Goal: Task Accomplishment & Management: Complete application form

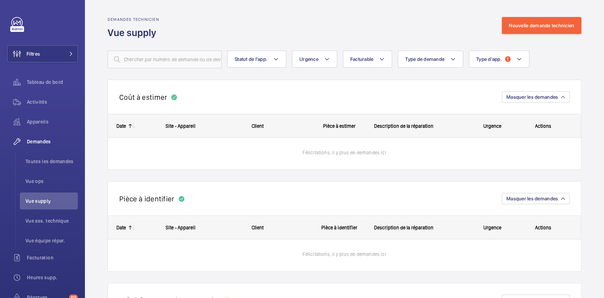
scroll to position [966, 0]
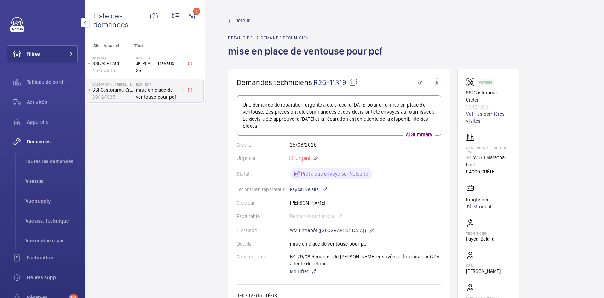
scroll to position [493, 0]
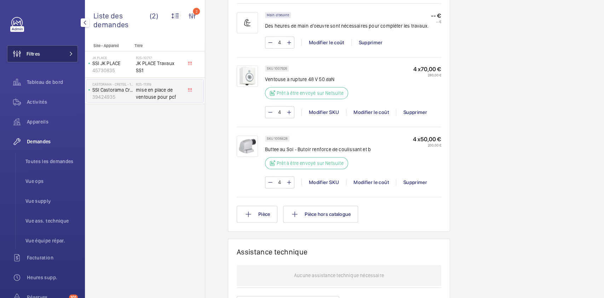
click at [45, 52] on button "Filtres" at bounding box center [42, 53] width 71 height 17
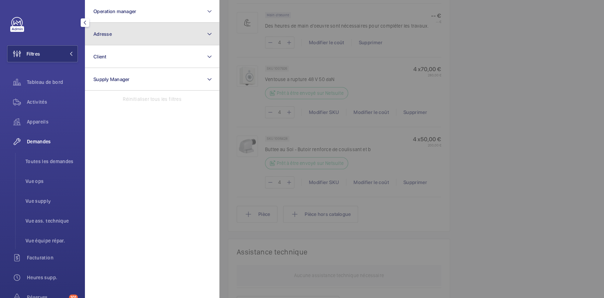
click at [140, 33] on button "Adresse" at bounding box center [152, 34] width 134 height 23
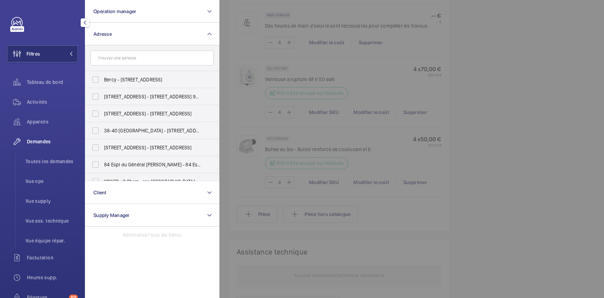
click at [126, 59] on input "text" at bounding box center [152, 58] width 123 height 15
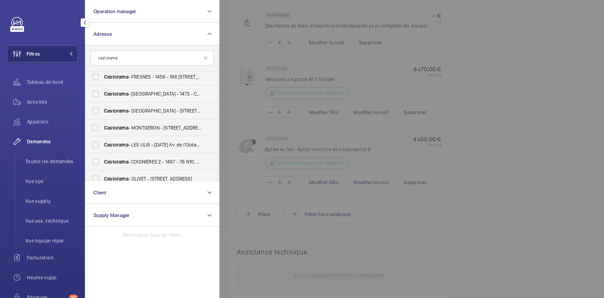
scroll to position [264, 0]
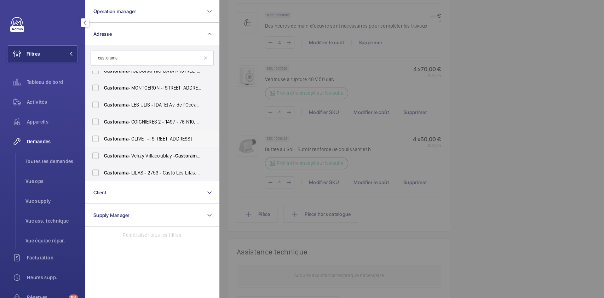
type input "castorama"
click at [98, 137] on label "Castorama - OLIVET - 1456 - 20 Rue de Gascogne, OLIVET 45160" at bounding box center [146, 138] width 123 height 17
click at [98, 137] on input "Castorama - OLIVET - 1456 - 20 Rue de Gascogne, OLIVET 45160" at bounding box center [95, 139] width 14 height 14
checkbox input "true"
click at [46, 104] on span "Activités" at bounding box center [52, 101] width 51 height 7
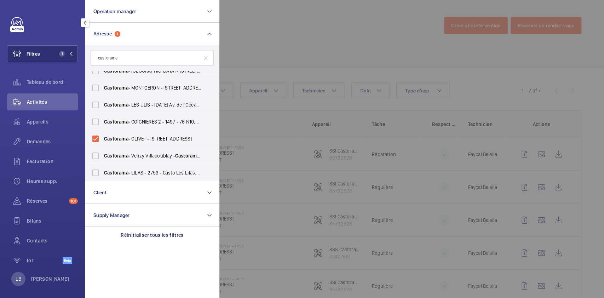
click at [273, 117] on div at bounding box center [521, 149] width 604 height 298
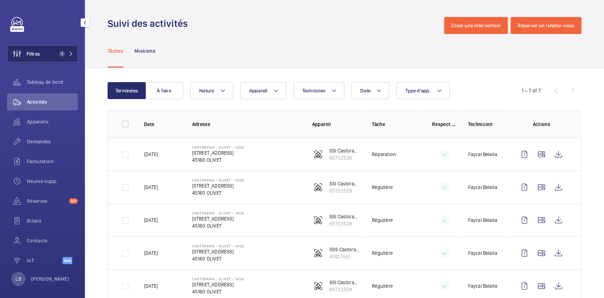
click at [45, 52] on button "Filtres 1" at bounding box center [42, 53] width 71 height 17
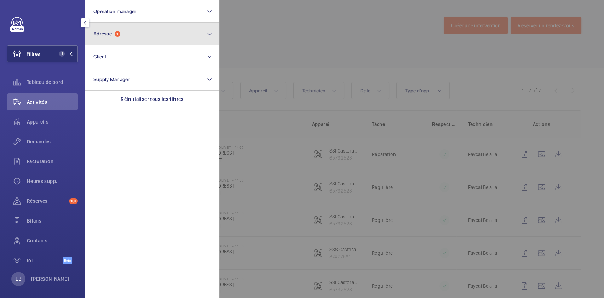
click at [136, 29] on button "Adresse 1" at bounding box center [152, 34] width 134 height 23
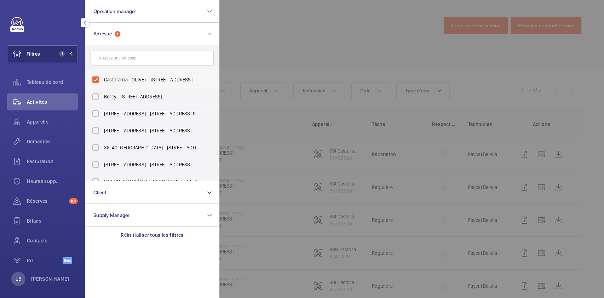
click at [97, 79] on label "Castorama - OLIVET - 1456 - 20 Rue de Gascogne, OLIVET 45160" at bounding box center [146, 79] width 123 height 17
click at [97, 79] on input "Castorama - OLIVET - 1456 - 20 Rue de Gascogne, OLIVET 45160" at bounding box center [95, 80] width 14 height 14
checkbox input "false"
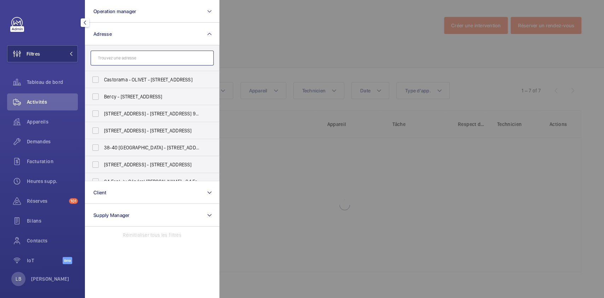
click at [137, 61] on input "text" at bounding box center [152, 58] width 123 height 15
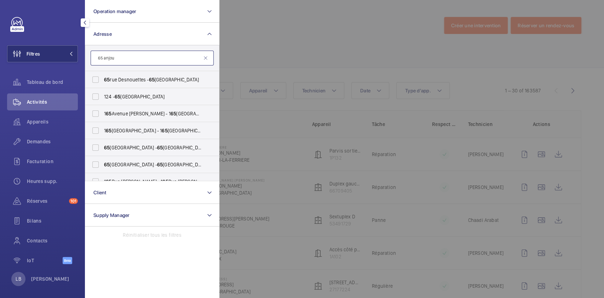
type input "65 anjou"
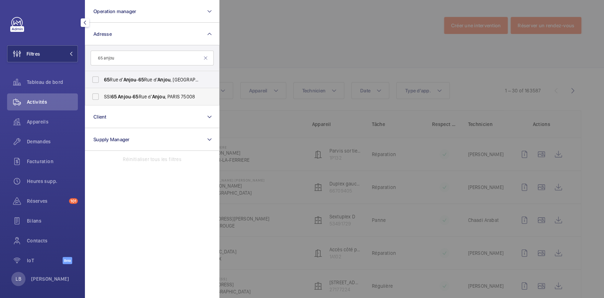
click at [94, 96] on label "SSI 65 Anjou - 65 Rue d' Anjou , PARIS 75008" at bounding box center [146, 96] width 123 height 17
click at [94, 96] on input "SSI 65 Anjou - 65 Rue d' Anjou , PARIS 75008" at bounding box center [95, 96] width 14 height 14
checkbox input "true"
click at [96, 79] on label "65 Rue d' Anjou - 65 Rue d' Anjou , 75008 PARIS, PARIS 75008" at bounding box center [146, 79] width 123 height 17
click at [96, 79] on input "65 Rue d' Anjou - 65 Rue d' Anjou , 75008 PARIS, PARIS 75008" at bounding box center [95, 80] width 14 height 14
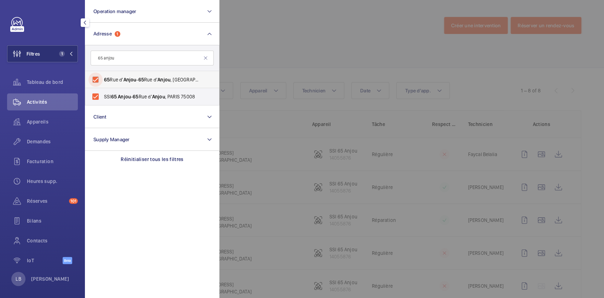
checkbox input "true"
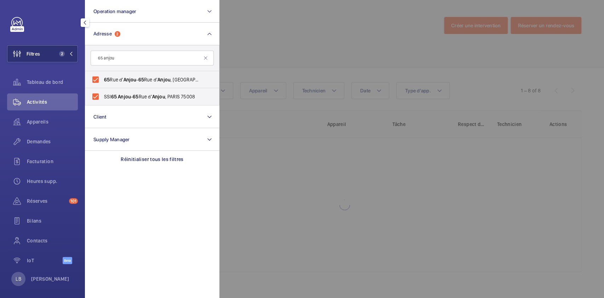
click at [256, 38] on div at bounding box center [521, 149] width 604 height 298
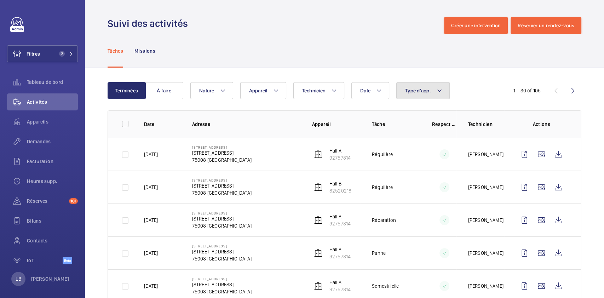
click at [429, 85] on button "Type d'app." at bounding box center [422, 90] width 53 height 17
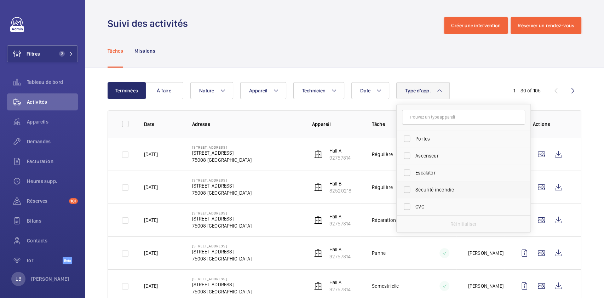
click at [407, 189] on label "Sécurité incendie" at bounding box center [458, 189] width 123 height 17
click at [407, 189] on input "Sécurité incendie" at bounding box center [407, 190] width 14 height 14
checkbox input "true"
click at [311, 22] on div "Suivi des activités Créer une intervention Réserver un rendez-vous" at bounding box center [345, 25] width 474 height 17
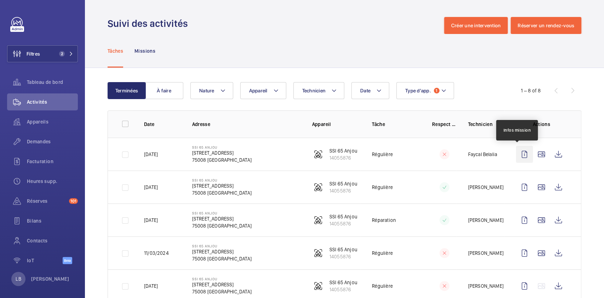
click at [520, 151] on wm-front-icon-button at bounding box center [524, 154] width 17 height 17
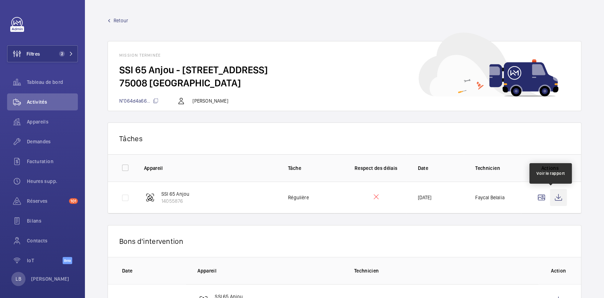
click at [550, 191] on wm-front-icon-button at bounding box center [558, 197] width 17 height 17
click at [45, 137] on div "Demandes" at bounding box center [42, 141] width 71 height 17
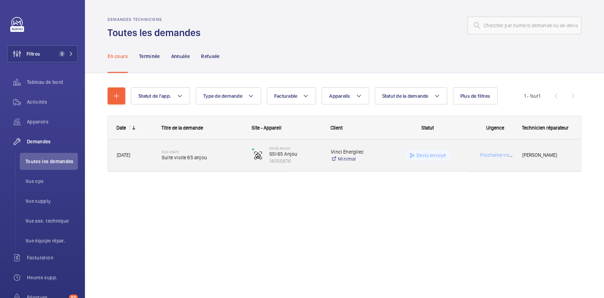
click at [398, 148] on div "Devis envoyé" at bounding box center [422, 155] width 89 height 25
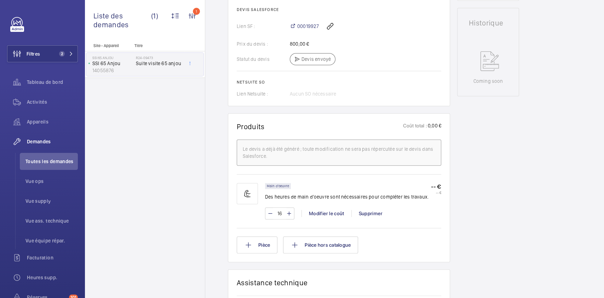
scroll to position [315, 0]
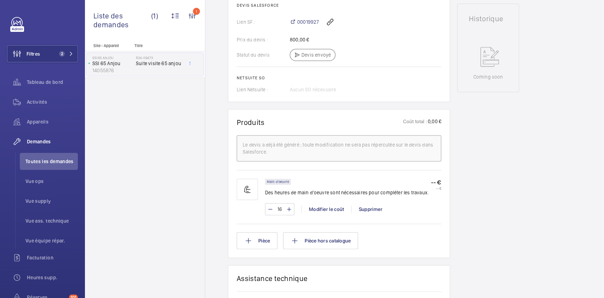
drag, startPoint x: 395, startPoint y: 166, endPoint x: 413, endPoint y: 249, distance: 85.4
click at [413, 249] on wm-front-card "Produits Coût total : 0,00 € Le devis a déjà été généré ; toute modification ne…" at bounding box center [339, 183] width 222 height 149
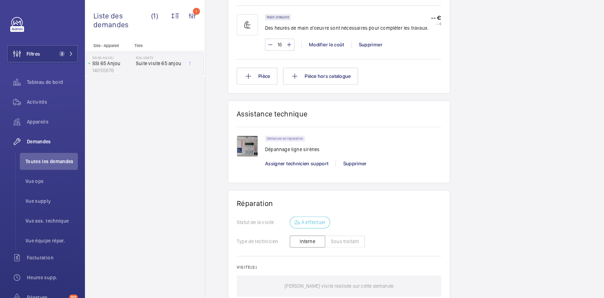
scroll to position [480, 0]
click at [247, 141] on img at bounding box center [247, 145] width 21 height 21
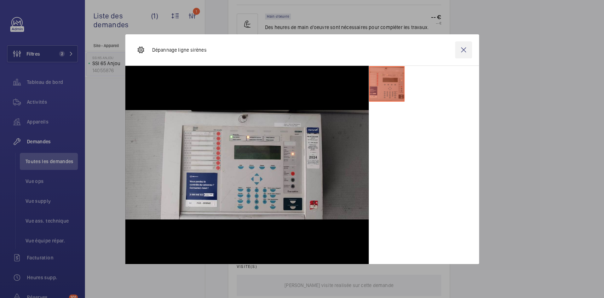
click at [458, 45] on wm-front-icon-button at bounding box center [463, 49] width 17 height 17
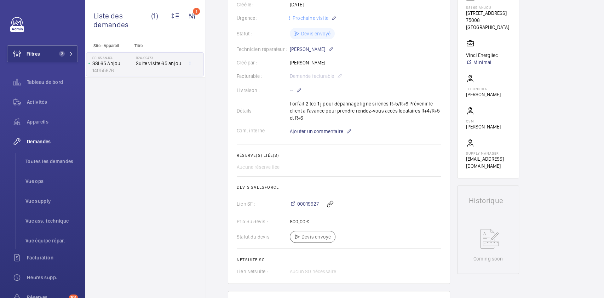
scroll to position [0, 0]
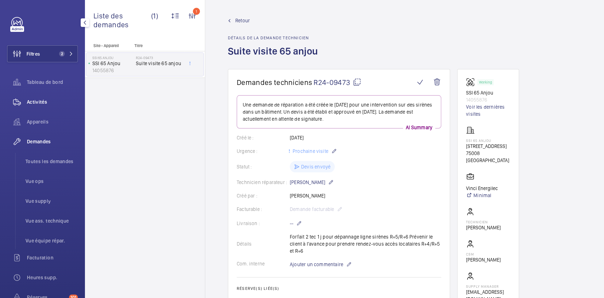
click at [40, 100] on span "Activités" at bounding box center [52, 101] width 51 height 7
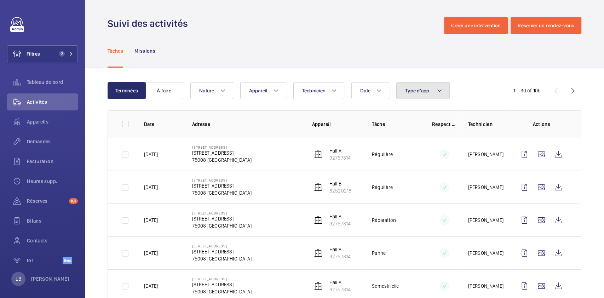
click at [428, 86] on button "Type d'app." at bounding box center [422, 90] width 53 height 17
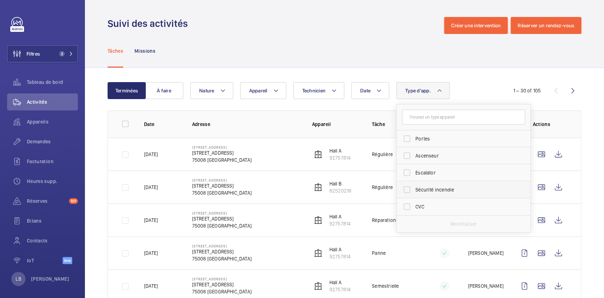
click at [409, 189] on label "Sécurité incendie" at bounding box center [458, 189] width 123 height 17
click at [409, 189] on input "Sécurité incendie" at bounding box center [407, 190] width 14 height 14
checkbox input "true"
click at [357, 37] on div "Tâches Missions" at bounding box center [345, 51] width 474 height 34
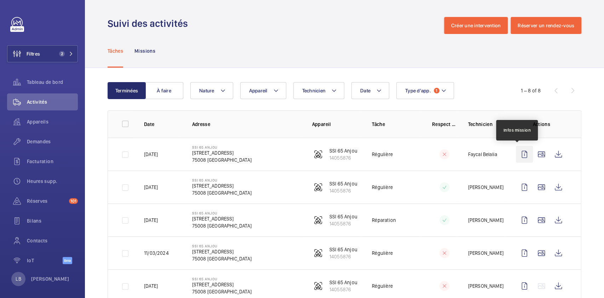
click at [519, 154] on wm-front-icon-button at bounding box center [524, 154] width 17 height 17
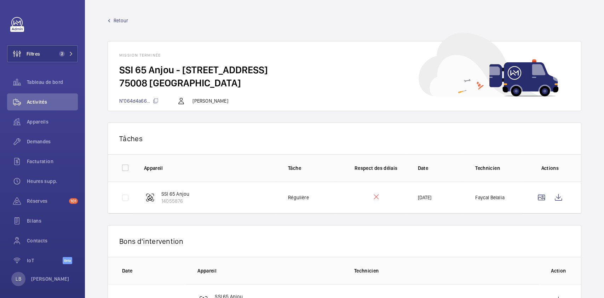
scroll to position [35, 0]
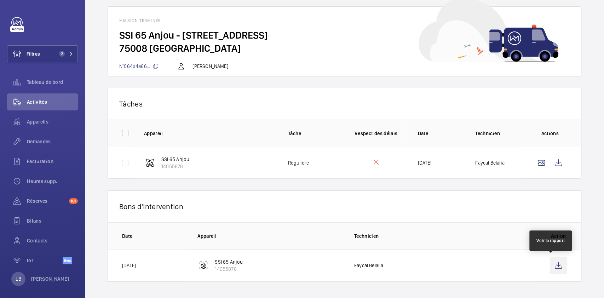
click at [553, 267] on wm-front-icon-button at bounding box center [558, 265] width 17 height 17
click at [313, 16] on wm-front-card-header "Mission terminée" at bounding box center [344, 18] width 473 height 22
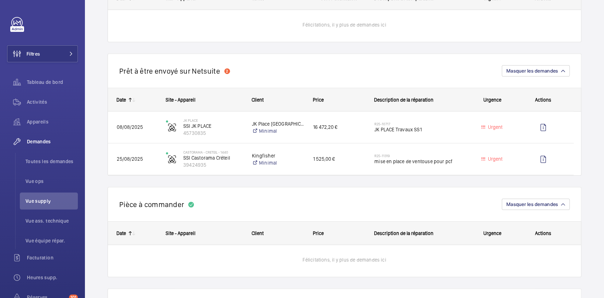
scroll to position [229, 0]
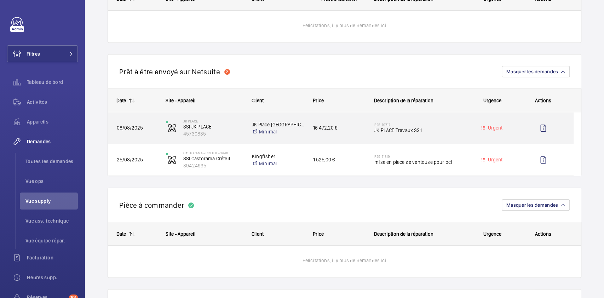
click at [352, 121] on div "16 472,20 €" at bounding box center [335, 128] width 60 height 22
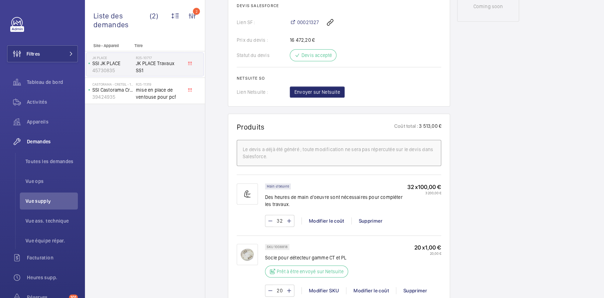
scroll to position [393, 0]
drag, startPoint x: 337, startPoint y: 96, endPoint x: 289, endPoint y: 118, distance: 53.2
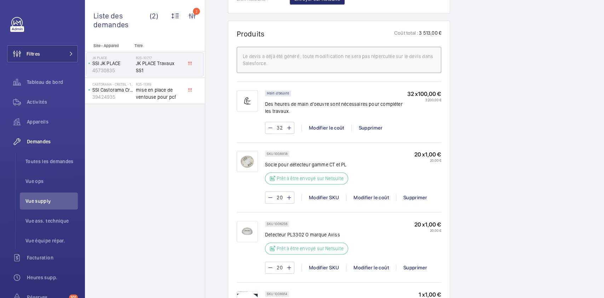
scroll to position [487, 0]
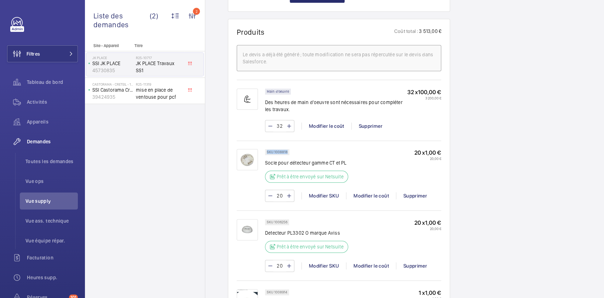
drag, startPoint x: 286, startPoint y: 151, endPoint x: 266, endPoint y: 152, distance: 20.2
click at [266, 152] on div "SKU 1008818" at bounding box center [277, 152] width 24 height 6
copy p "SKU 1008818"
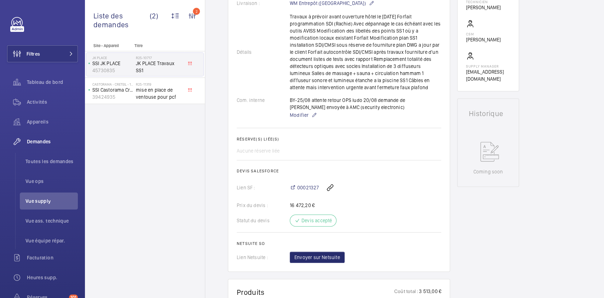
scroll to position [227, 0]
click at [302, 188] on span "00021327" at bounding box center [308, 187] width 22 height 7
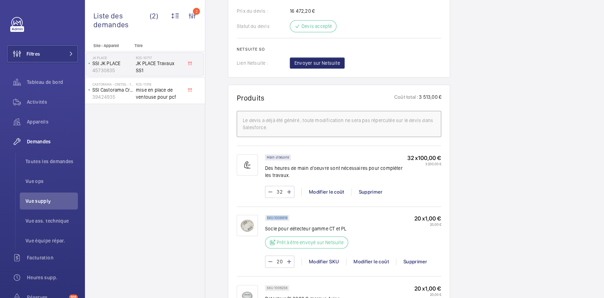
scroll to position [428, 0]
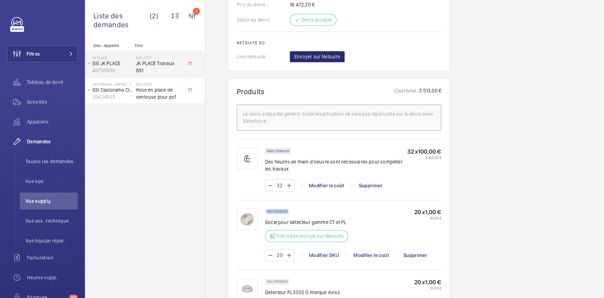
copy p "SKU 1008818"
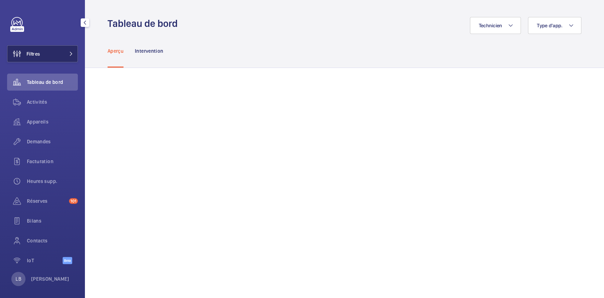
click at [59, 52] on button "Filtres" at bounding box center [42, 53] width 71 height 17
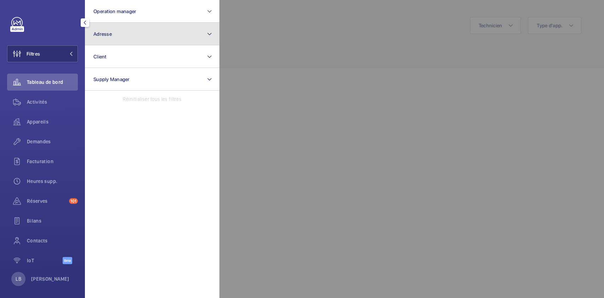
click at [149, 33] on button "Adresse" at bounding box center [152, 34] width 134 height 23
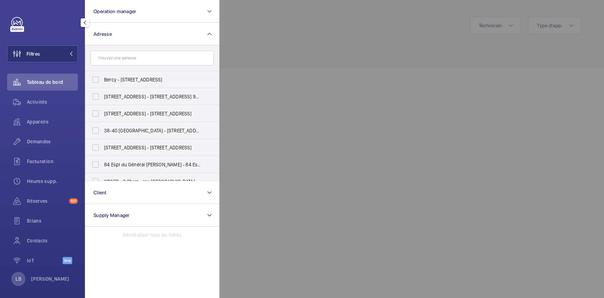
click at [138, 62] on input "text" at bounding box center [152, 58] width 123 height 15
click at [41, 146] on div "Demandes" at bounding box center [42, 141] width 71 height 17
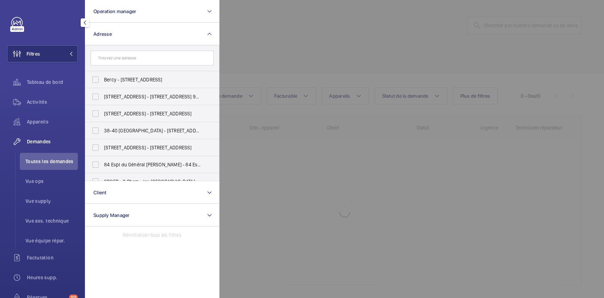
click at [333, 30] on div at bounding box center [521, 149] width 604 height 298
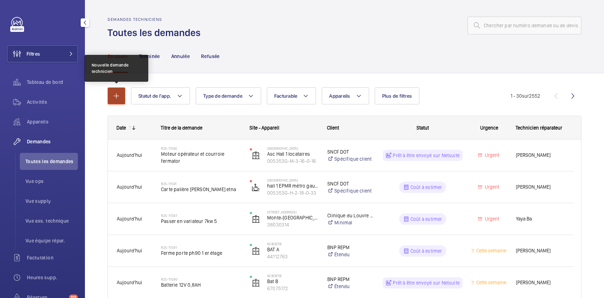
click at [120, 95] on mat-icon "button" at bounding box center [116, 96] width 8 height 8
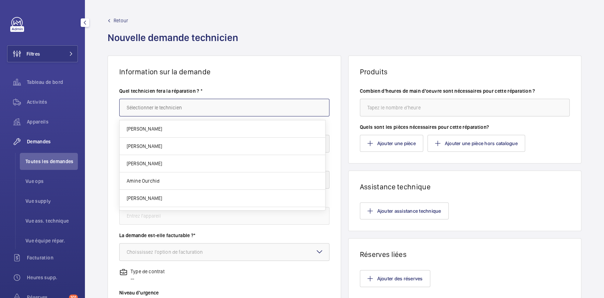
click at [164, 108] on input "text" at bounding box center [224, 108] width 210 height 18
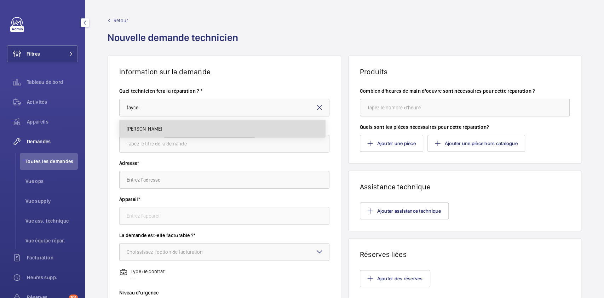
click at [155, 131] on span "[PERSON_NAME]" at bounding box center [144, 128] width 35 height 7
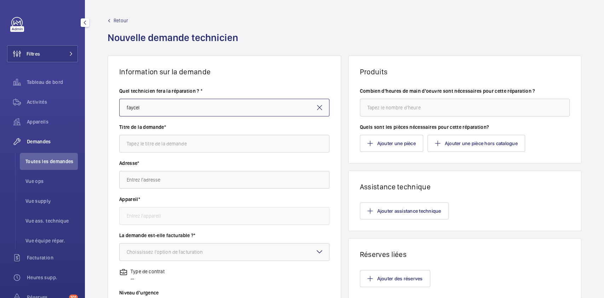
type input "[PERSON_NAME]"
click at [167, 146] on input "text" at bounding box center [224, 144] width 210 height 18
click at [169, 144] on input "jk place" at bounding box center [224, 144] width 210 height 18
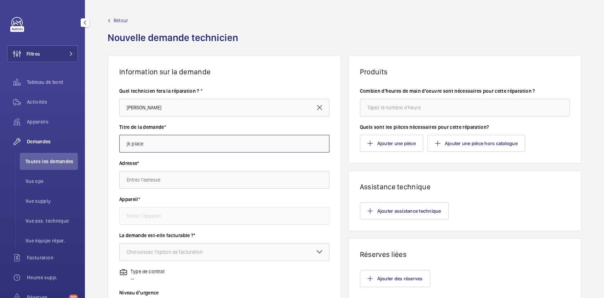
click at [169, 144] on input "jk place" at bounding box center [224, 144] width 210 height 18
click at [130, 143] on input "cocle détecteurs" at bounding box center [224, 144] width 210 height 18
type input "socle détecteurs"
click at [153, 179] on input "text" at bounding box center [224, 180] width 210 height 18
click at [201, 179] on input "text" at bounding box center [224, 180] width 210 height 18
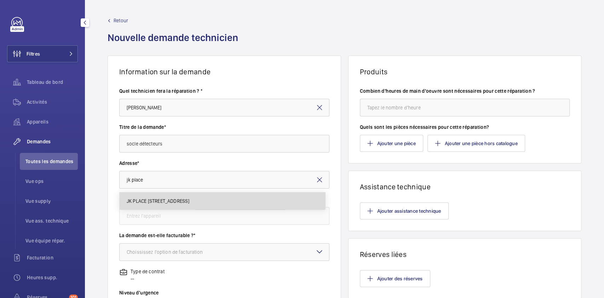
click at [170, 197] on mat-option "JK PLACE 82 Rue de Lille, 75007 PARIS" at bounding box center [223, 200] width 206 height 17
type input "JK PLACE 82 Rue de Lille, 75007 PARIS"
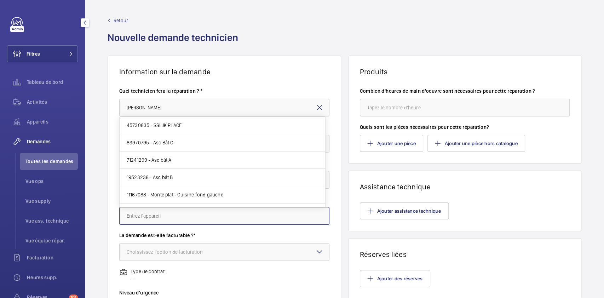
click at [155, 216] on input "text" at bounding box center [224, 216] width 210 height 18
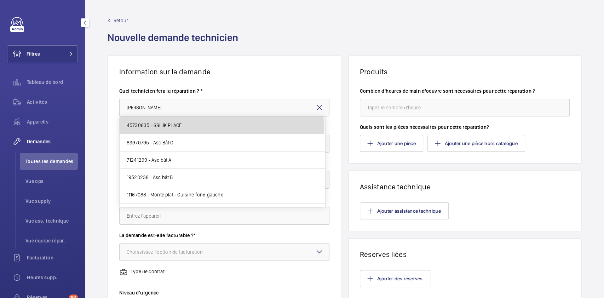
click at [177, 126] on span "45730835 - SSI JK PLACE" at bounding box center [154, 125] width 55 height 7
type input "45730835 - SSI JK PLACE"
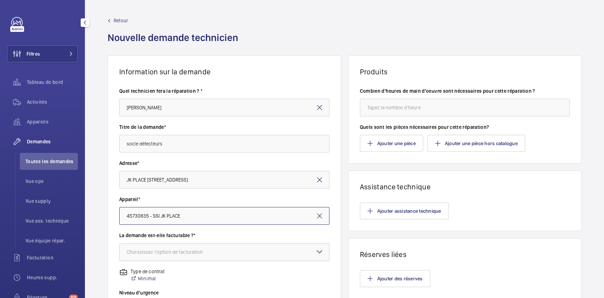
click at [156, 249] on div "Choississez l'option de facturation" at bounding box center [174, 251] width 94 height 7
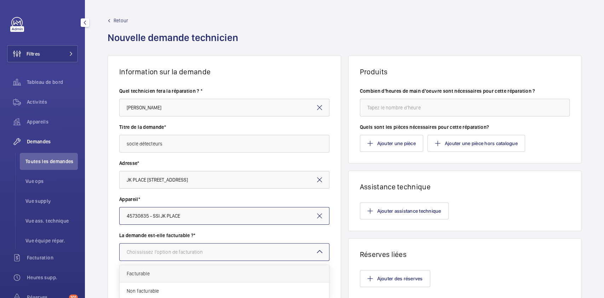
click at [160, 273] on span "Facturable" at bounding box center [224, 273] width 195 height 7
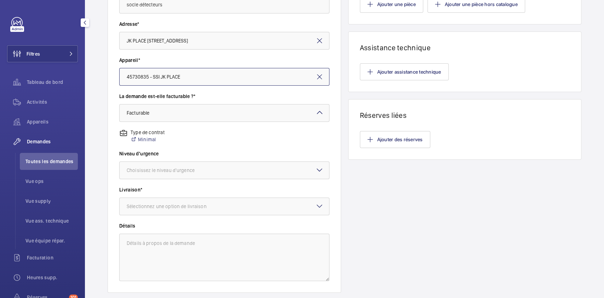
scroll to position [139, 0]
click at [191, 163] on div at bounding box center [224, 169] width 209 height 17
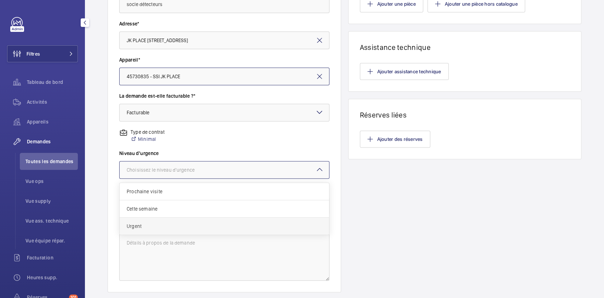
click at [142, 223] on span "Urgent" at bounding box center [224, 225] width 195 height 7
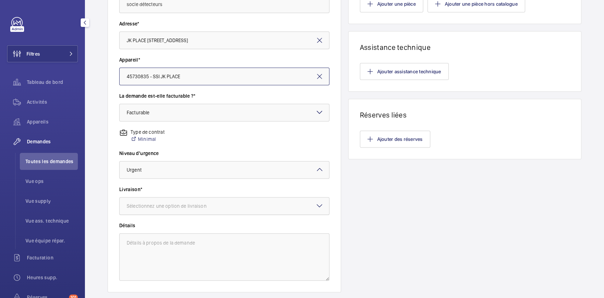
click at [163, 207] on div "Sélectionnez une option de livraison" at bounding box center [176, 205] width 98 height 7
click at [163, 262] on span "WM Entrepôt ([GEOGRAPHIC_DATA])" at bounding box center [224, 262] width 195 height 7
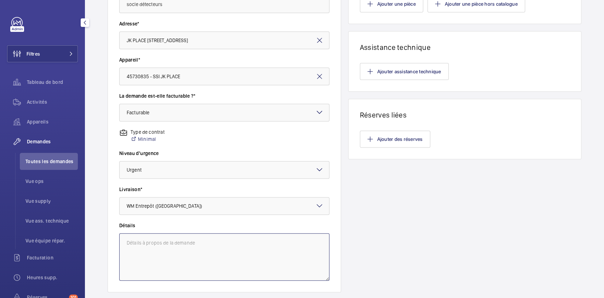
click at [153, 246] on textarea at bounding box center [224, 256] width 210 height 47
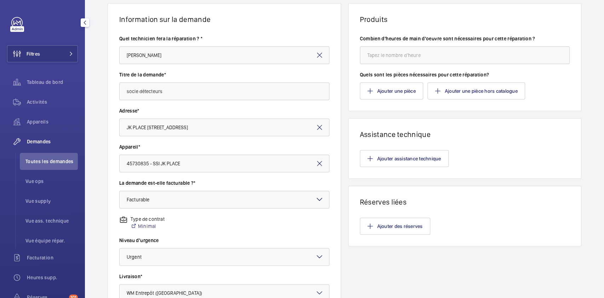
scroll to position [52, 0]
click at [173, 89] on input "socle détecteurs" at bounding box center [224, 92] width 210 height 18
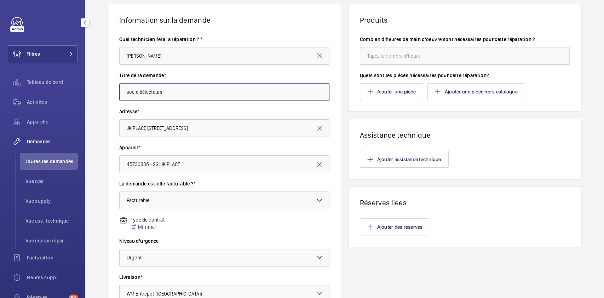
scroll to position [184, 0]
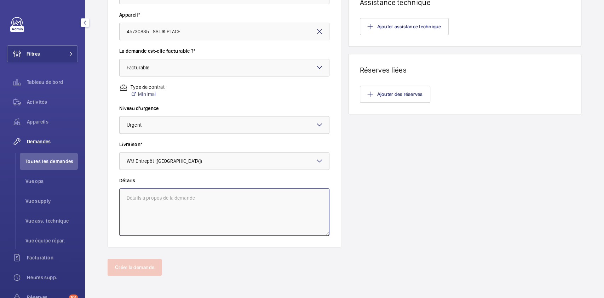
click at [141, 206] on textarea at bounding box center [224, 211] width 210 height 47
paste textarea "socle détecteurs"
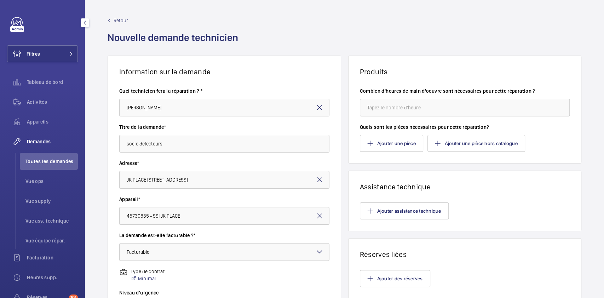
type textarea "socle détecteurs"
click at [406, 109] on input "number" at bounding box center [465, 108] width 210 height 18
click at [397, 136] on button "Ajouter une pièce" at bounding box center [391, 143] width 63 height 17
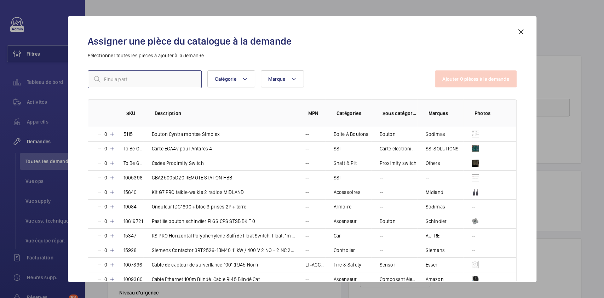
click at [169, 82] on input "text" at bounding box center [145, 79] width 114 height 18
paste input "SKU 1008818"
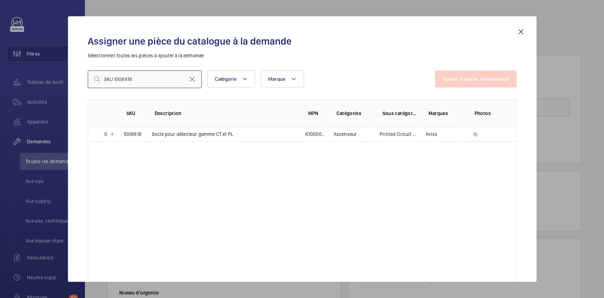
drag, startPoint x: 113, startPoint y: 78, endPoint x: 98, endPoint y: 82, distance: 16.0
click at [98, 82] on div "SKU 1008818" at bounding box center [145, 79] width 114 height 18
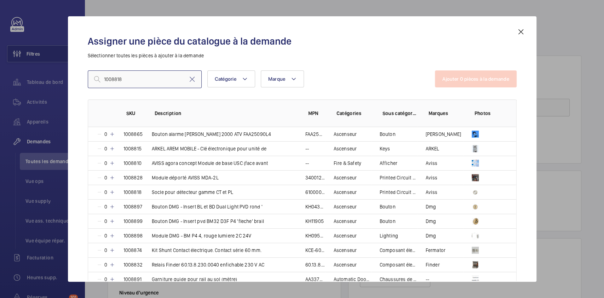
click at [137, 80] on input "1008818" at bounding box center [145, 79] width 114 height 18
type input "1008818"
click at [136, 77] on input "1008818" at bounding box center [145, 79] width 114 height 18
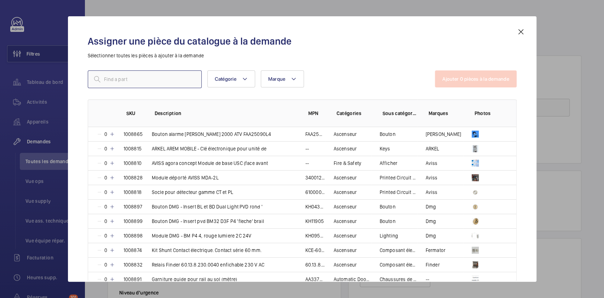
paste input "SKU 1008818"
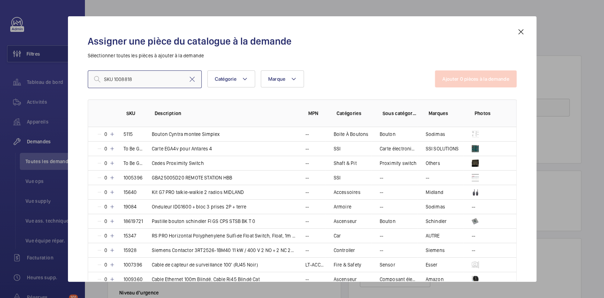
type input "SKU 1008818"
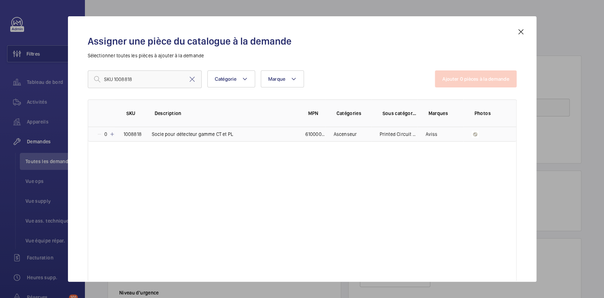
click at [108, 133] on p "0" at bounding box center [105, 134] width 7 height 7
click at [108, 133] on p "1" at bounding box center [105, 134] width 6 height 7
click at [108, 133] on p "2" at bounding box center [105, 134] width 7 height 7
click at [108, 133] on p "3" at bounding box center [105, 134] width 7 height 7
click at [108, 133] on p "4" at bounding box center [105, 134] width 7 height 7
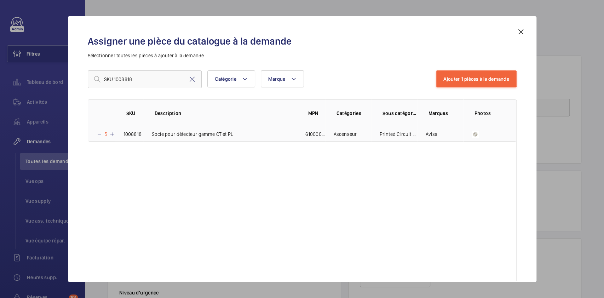
click at [108, 133] on p "5" at bounding box center [105, 134] width 7 height 7
click at [108, 133] on p "7" at bounding box center [105, 134] width 7 height 7
click at [108, 133] on p "8" at bounding box center [105, 134] width 7 height 7
click at [108, 133] on p "9" at bounding box center [105, 134] width 7 height 7
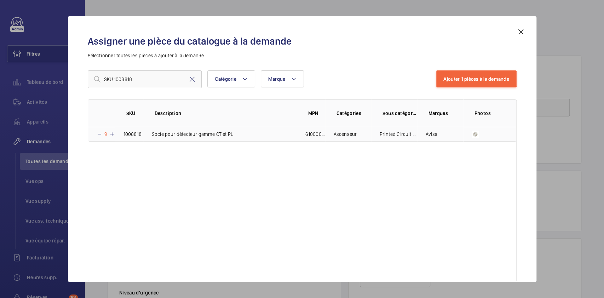
click at [108, 133] on p "9" at bounding box center [105, 134] width 7 height 7
click at [108, 133] on p "11" at bounding box center [106, 134] width 8 height 7
click at [108, 133] on p "12" at bounding box center [106, 134] width 9 height 7
click at [108, 133] on p "13" at bounding box center [106, 134] width 9 height 7
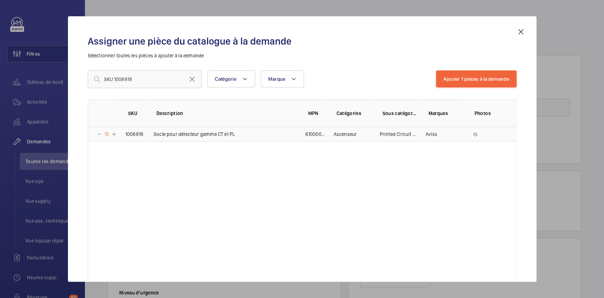
click at [111, 134] on mat-icon at bounding box center [114, 134] width 6 height 6
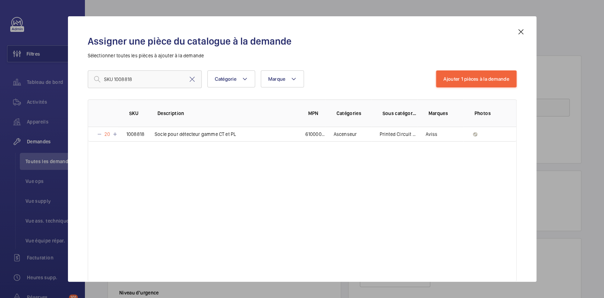
click at [385, 185] on div "SKU Description MPN Catégories Sous catégories Marques Photos 20 1008818 Socle …" at bounding box center [302, 189] width 429 height 181
click at [493, 77] on button "Ajouter 1 pièces à la demande" at bounding box center [476, 78] width 80 height 17
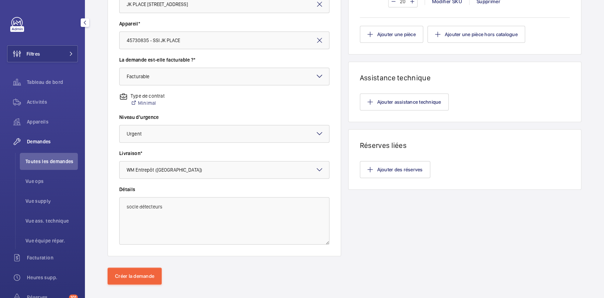
scroll to position [184, 0]
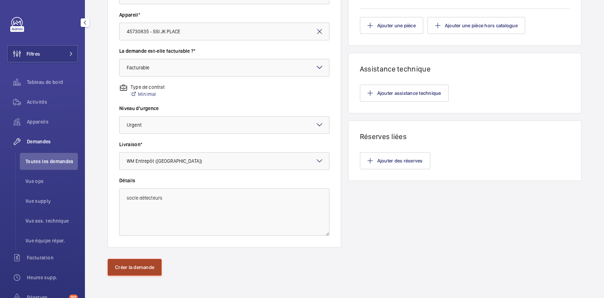
click at [133, 264] on button "Créer la demande" at bounding box center [135, 267] width 54 height 17
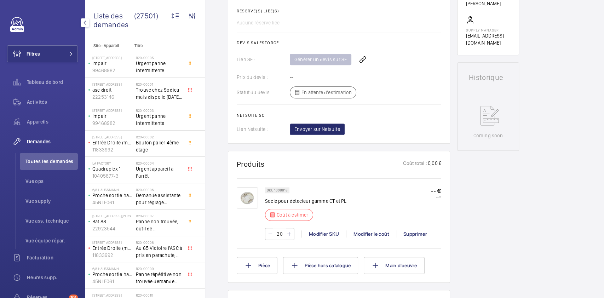
scroll to position [264, 0]
click at [360, 63] on wm-front-icon-button at bounding box center [362, 59] width 17 height 17
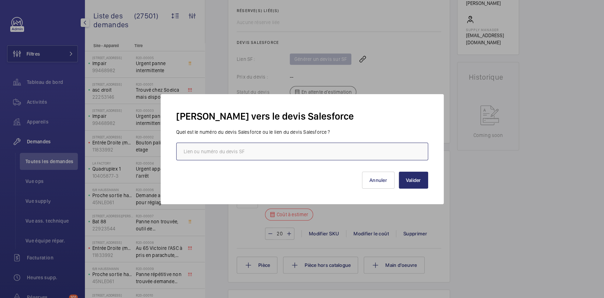
click at [269, 150] on input "text" at bounding box center [302, 152] width 252 height 18
paste input "https://wemaintain.lightning.force.com/lightning/r/Quote/0Q0SZ000006yoWM0AY/view"
type input "https://wemaintain.lightning.force.com/lightning/r/Quote/0Q0SZ000006yoWM0AY/view"
click at [419, 180] on button "Valider" at bounding box center [413, 180] width 29 height 17
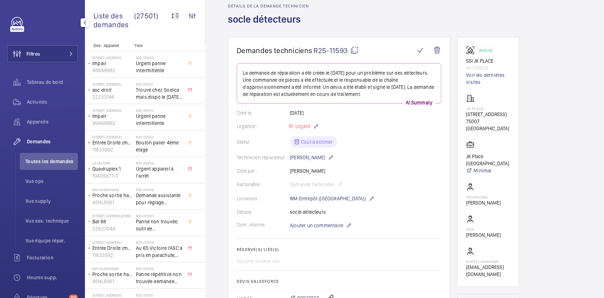
scroll to position [0, 0]
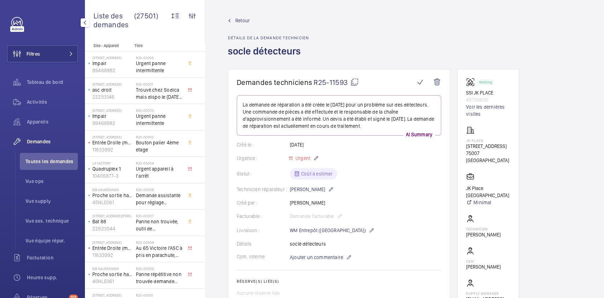
click at [354, 82] on mat-icon at bounding box center [354, 82] width 8 height 8
click at [402, 35] on div "Retour Détails de la demande technicien socle détecteurs" at bounding box center [404, 43] width 353 height 52
